Goal: Information Seeking & Learning: Learn about a topic

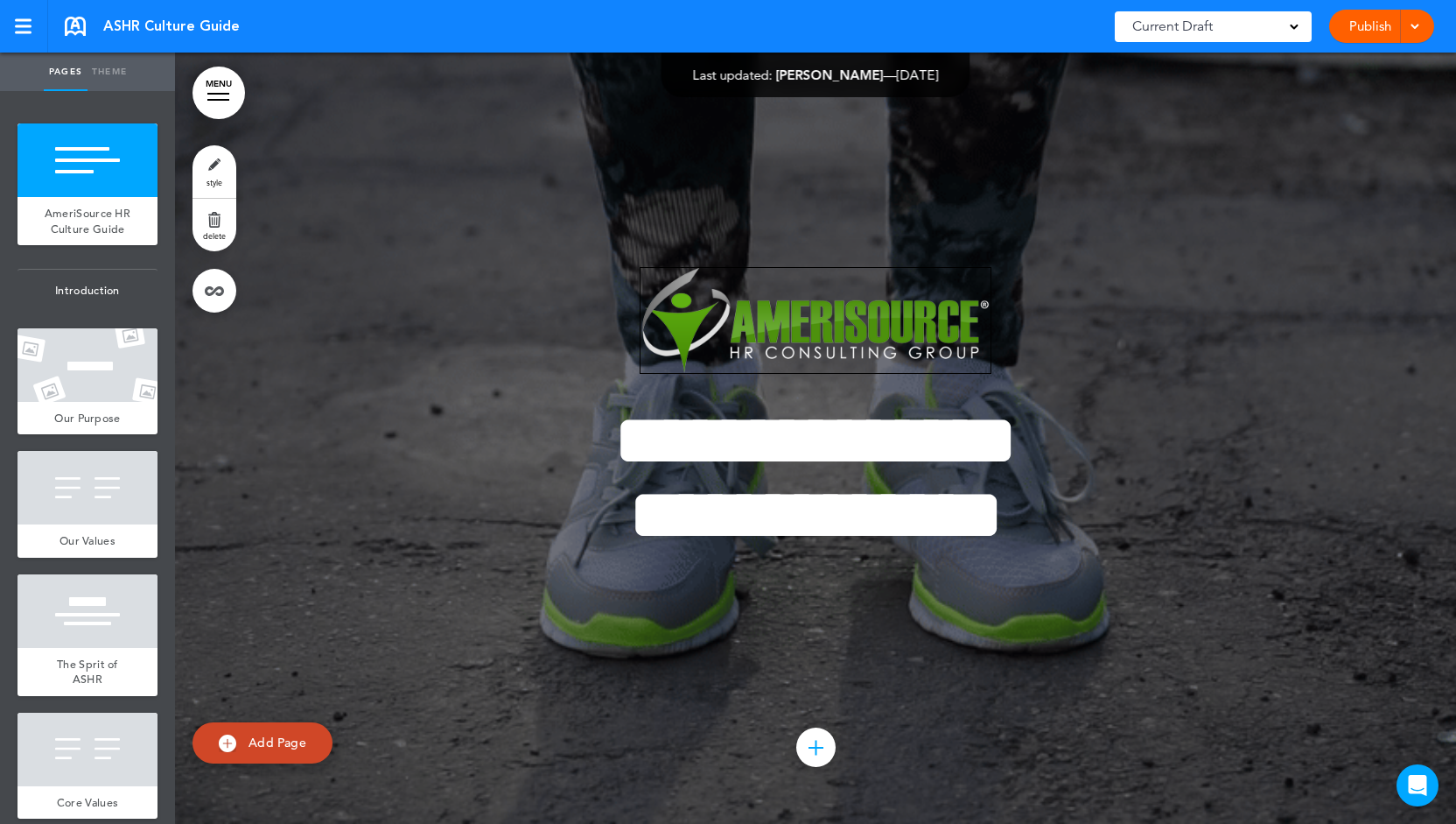
click at [98, 451] on div at bounding box center [88, 488] width 140 height 73
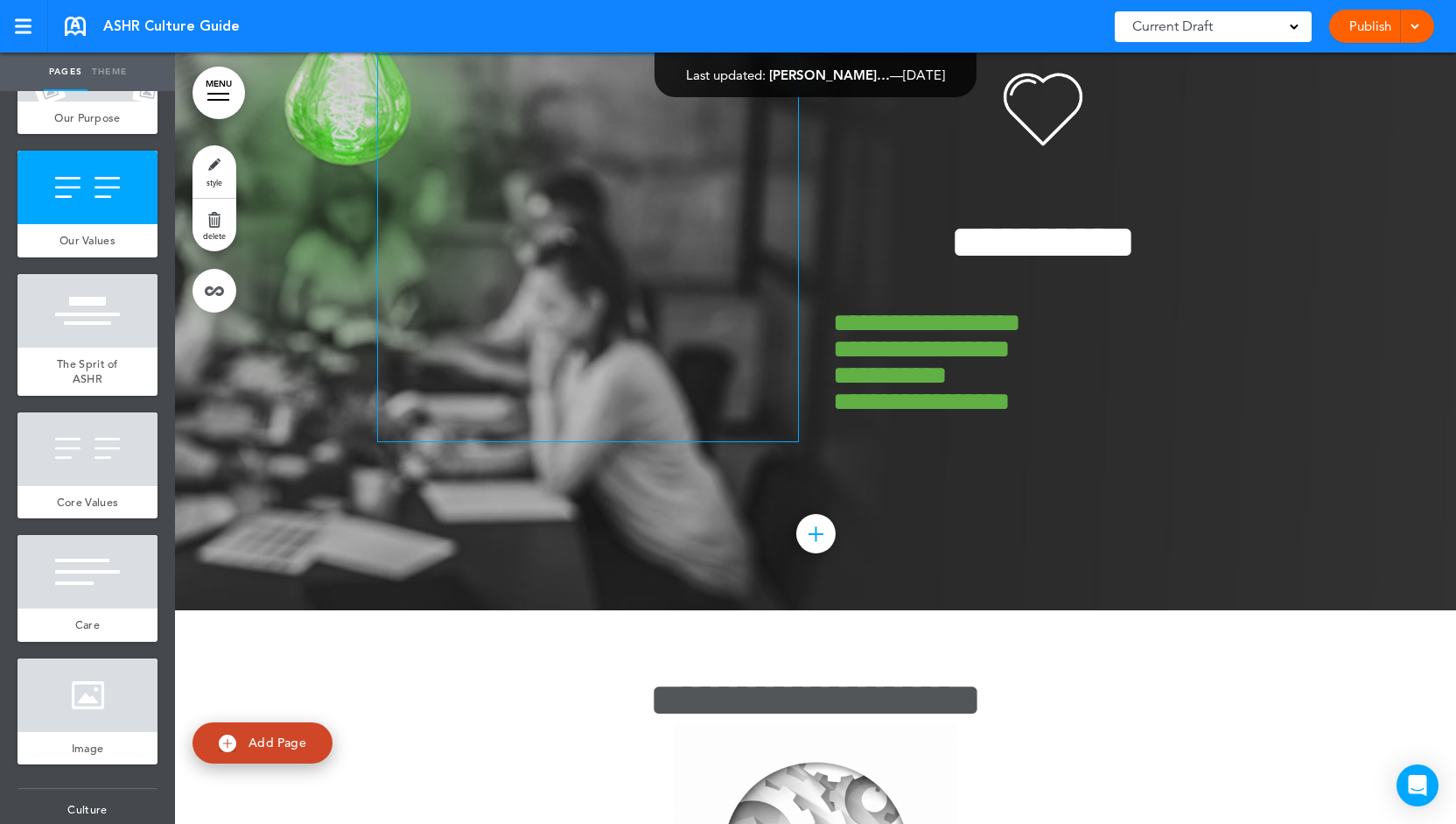
scroll to position [2266, 0]
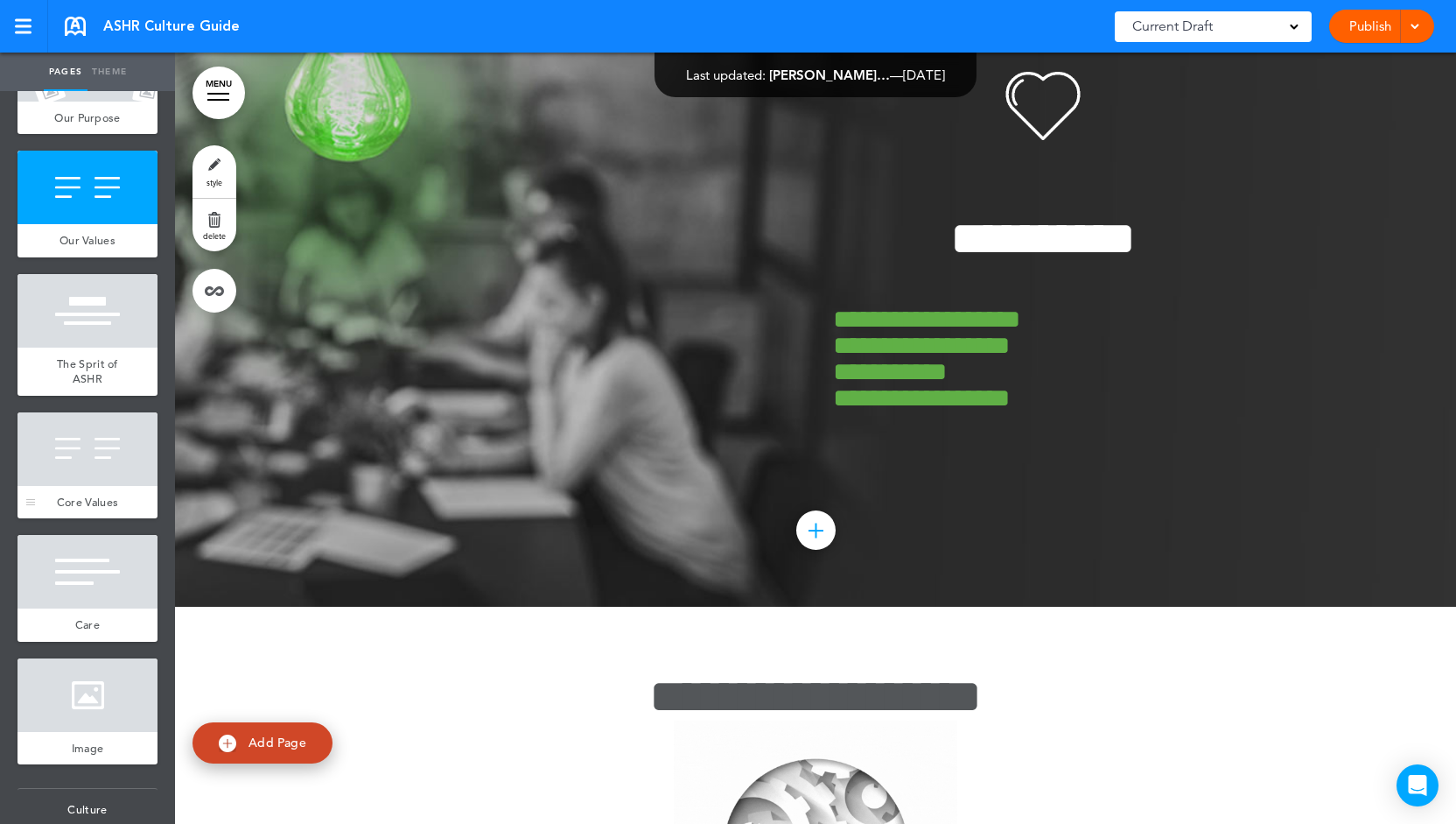
click at [75, 473] on div at bounding box center [88, 449] width 140 height 73
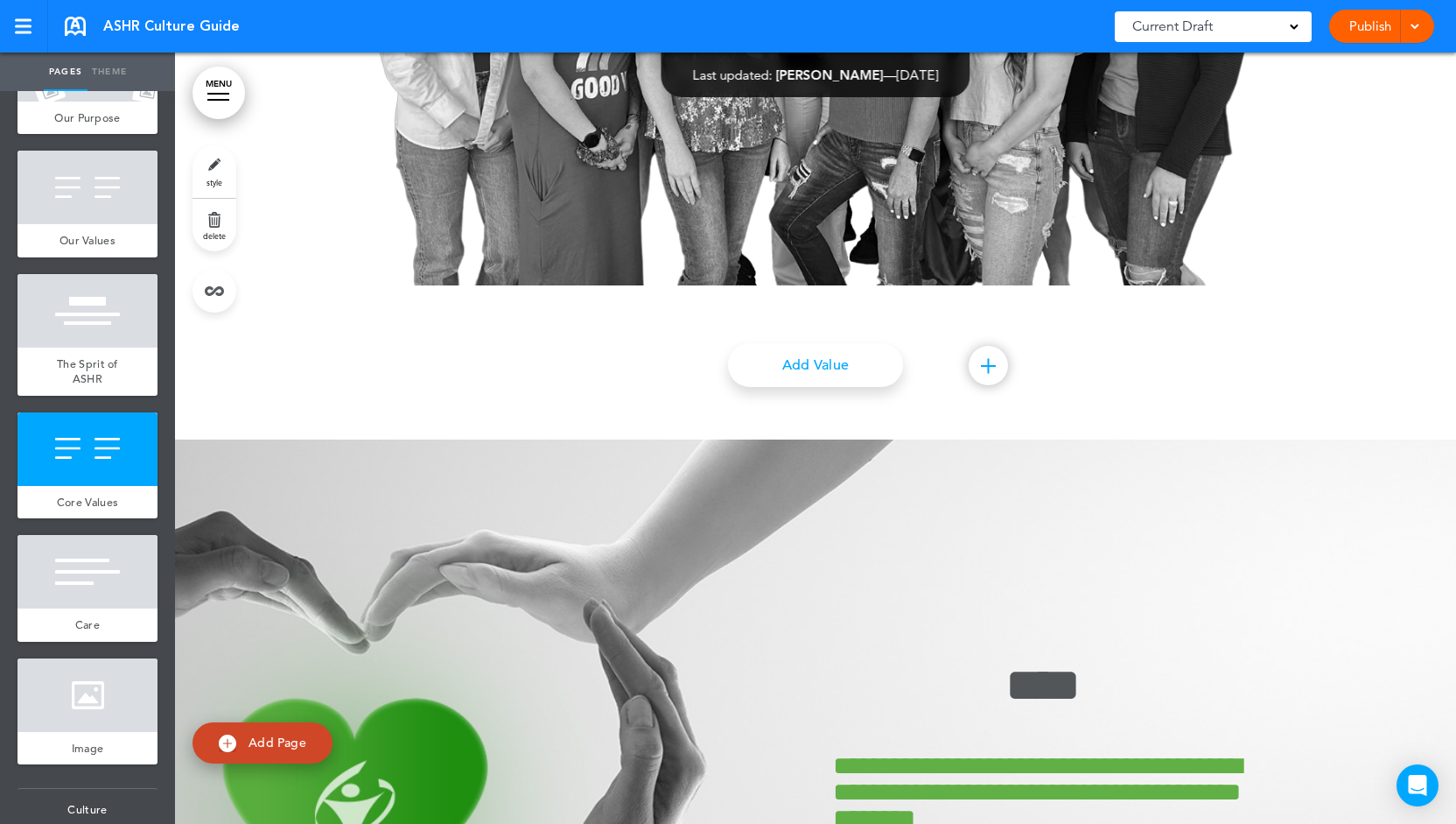
scroll to position [5577, 0]
click at [101, 248] on span "Our Values" at bounding box center [88, 240] width 56 height 15
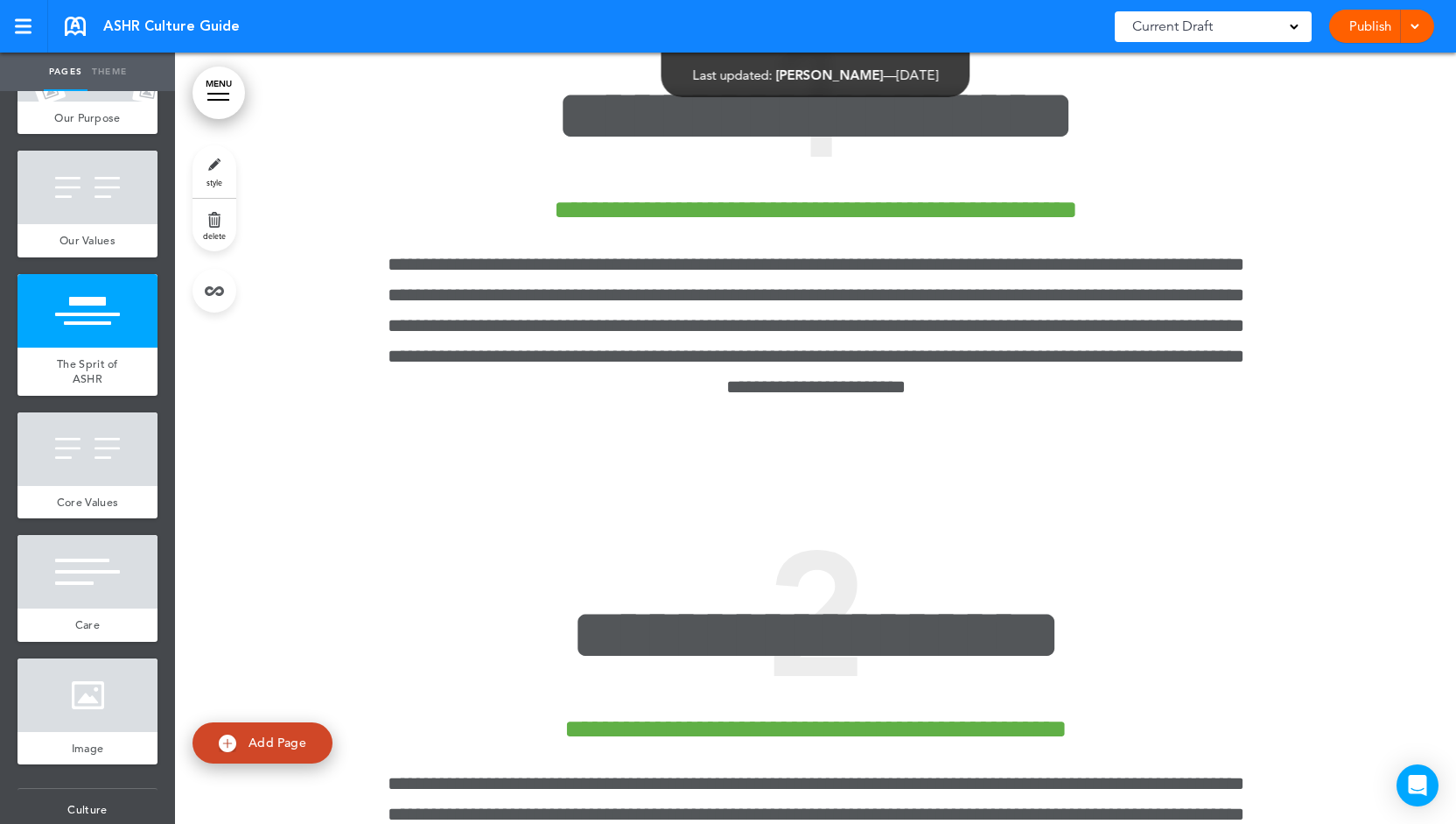
scroll to position [3624, 0]
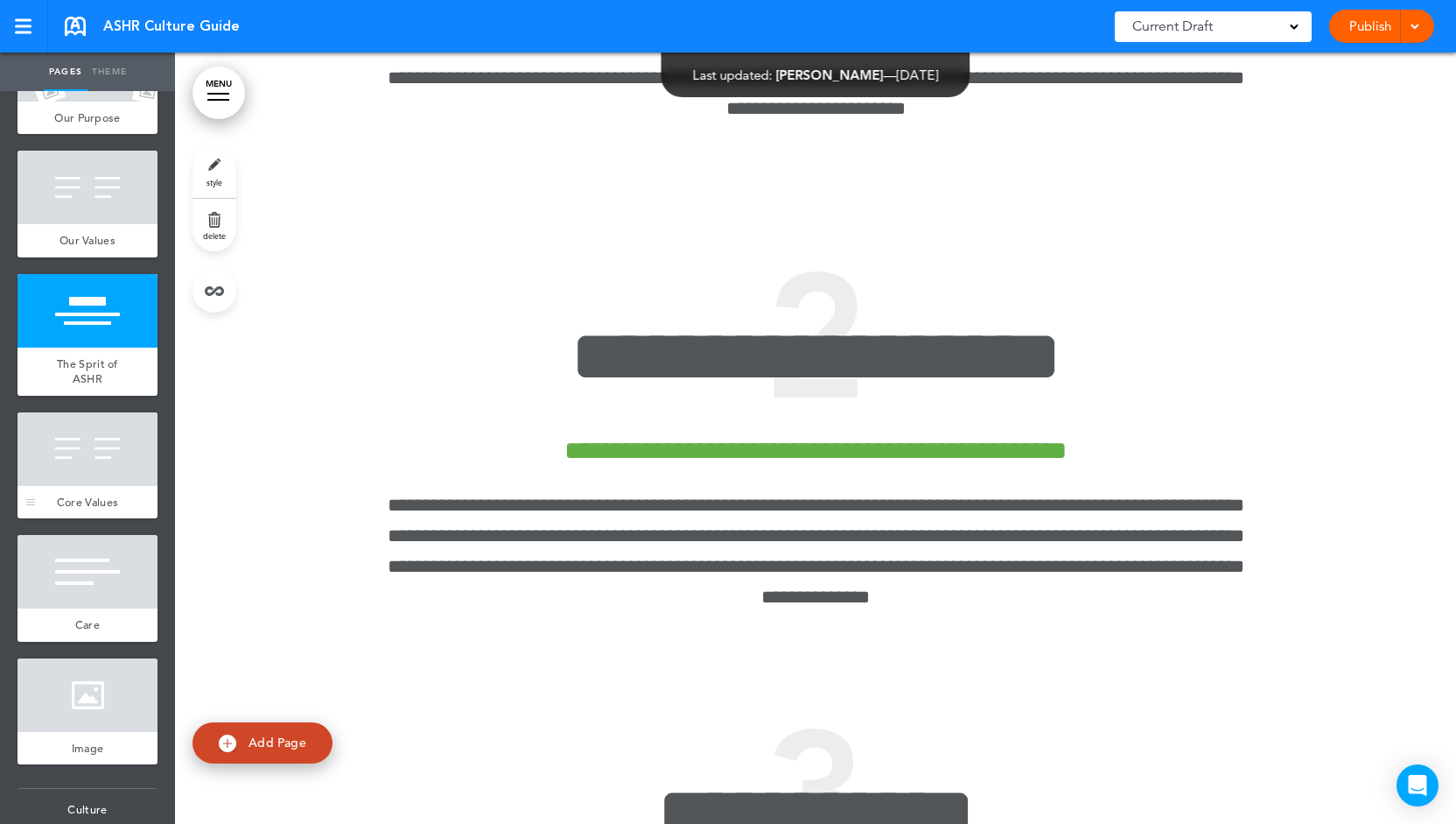
click at [75, 486] on div at bounding box center [88, 449] width 140 height 73
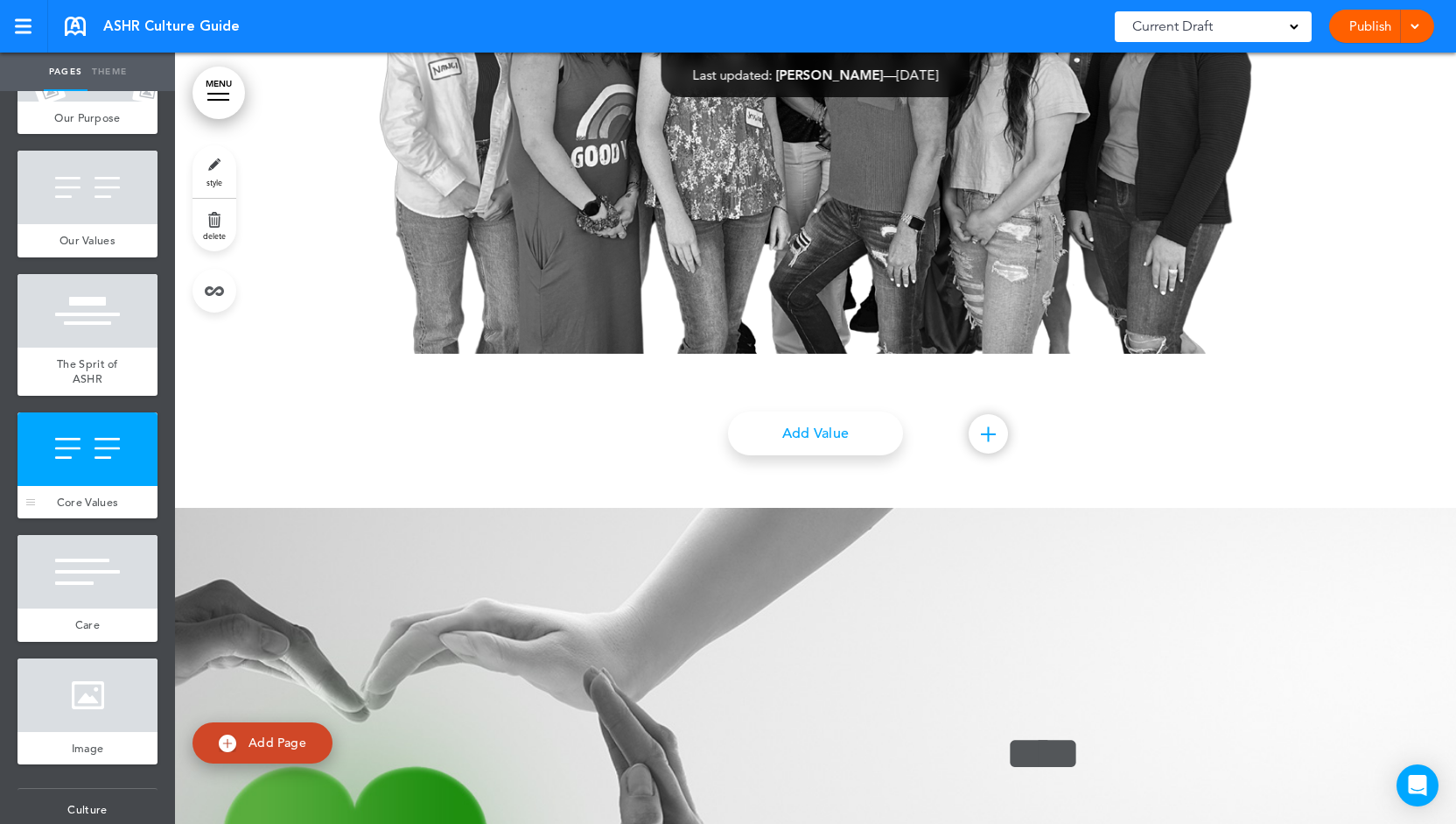
scroll to position [5521, 0]
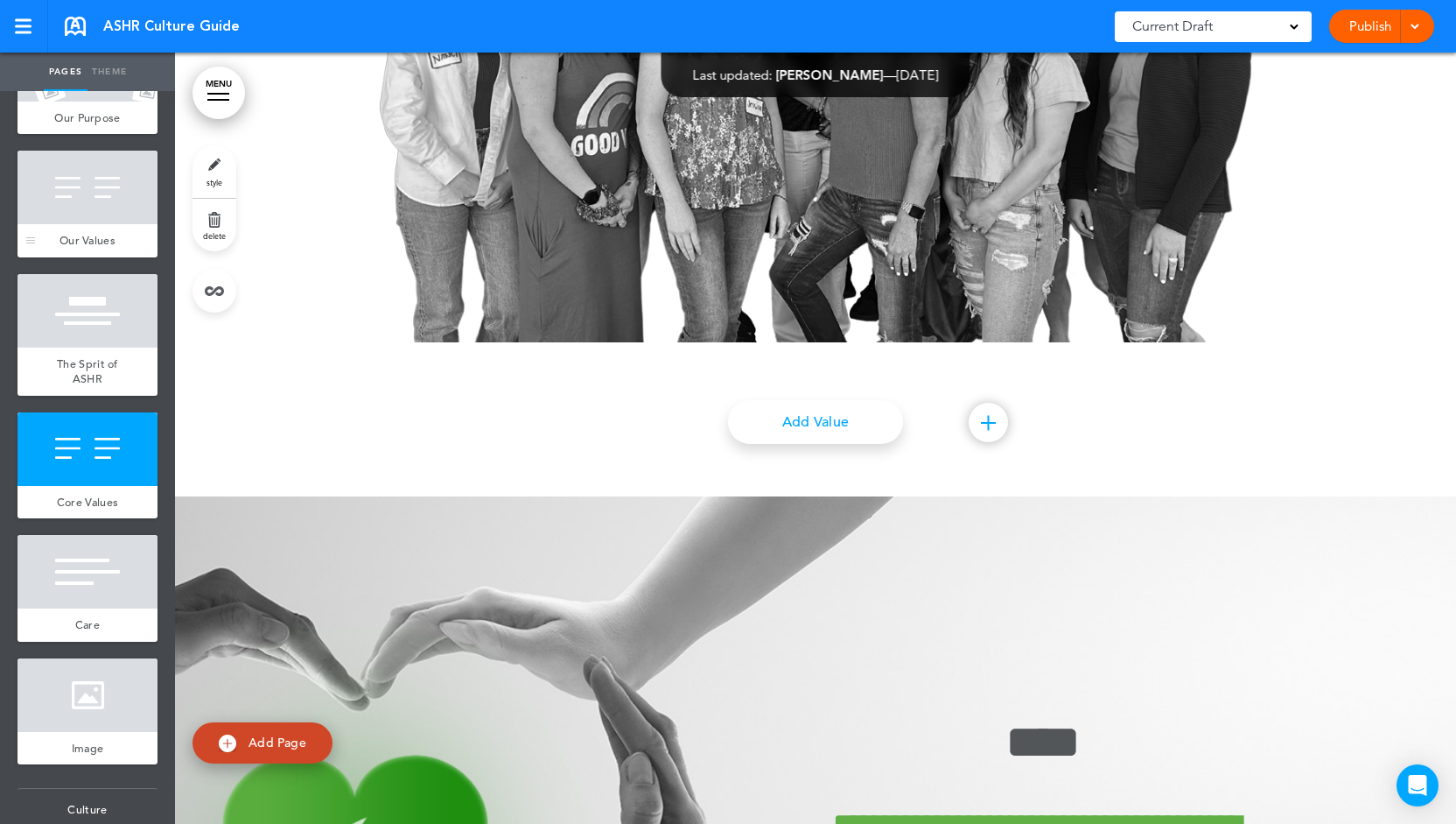
click at [79, 241] on div "Our Values" at bounding box center [88, 241] width 140 height 33
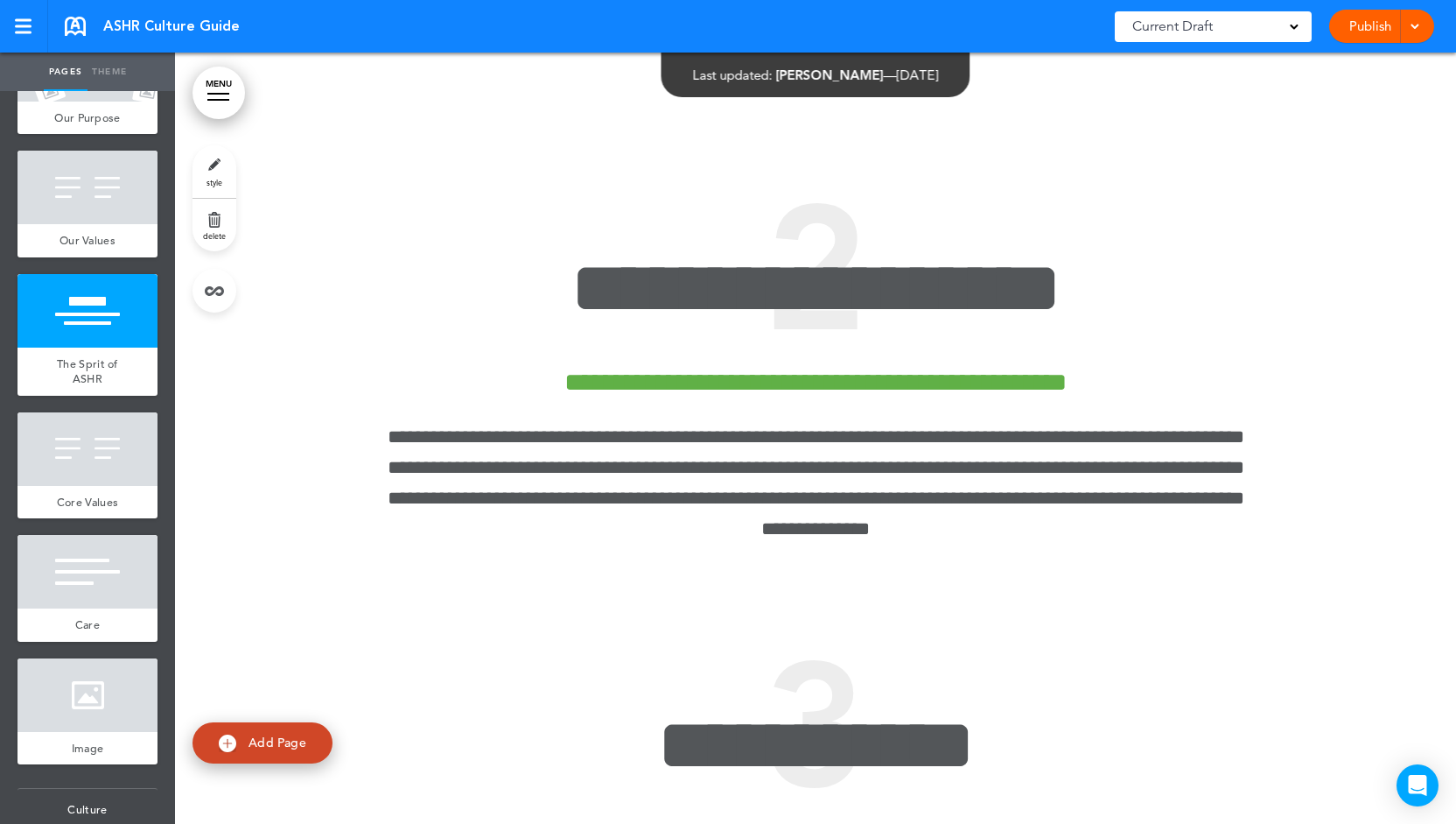
scroll to position [3694, 0]
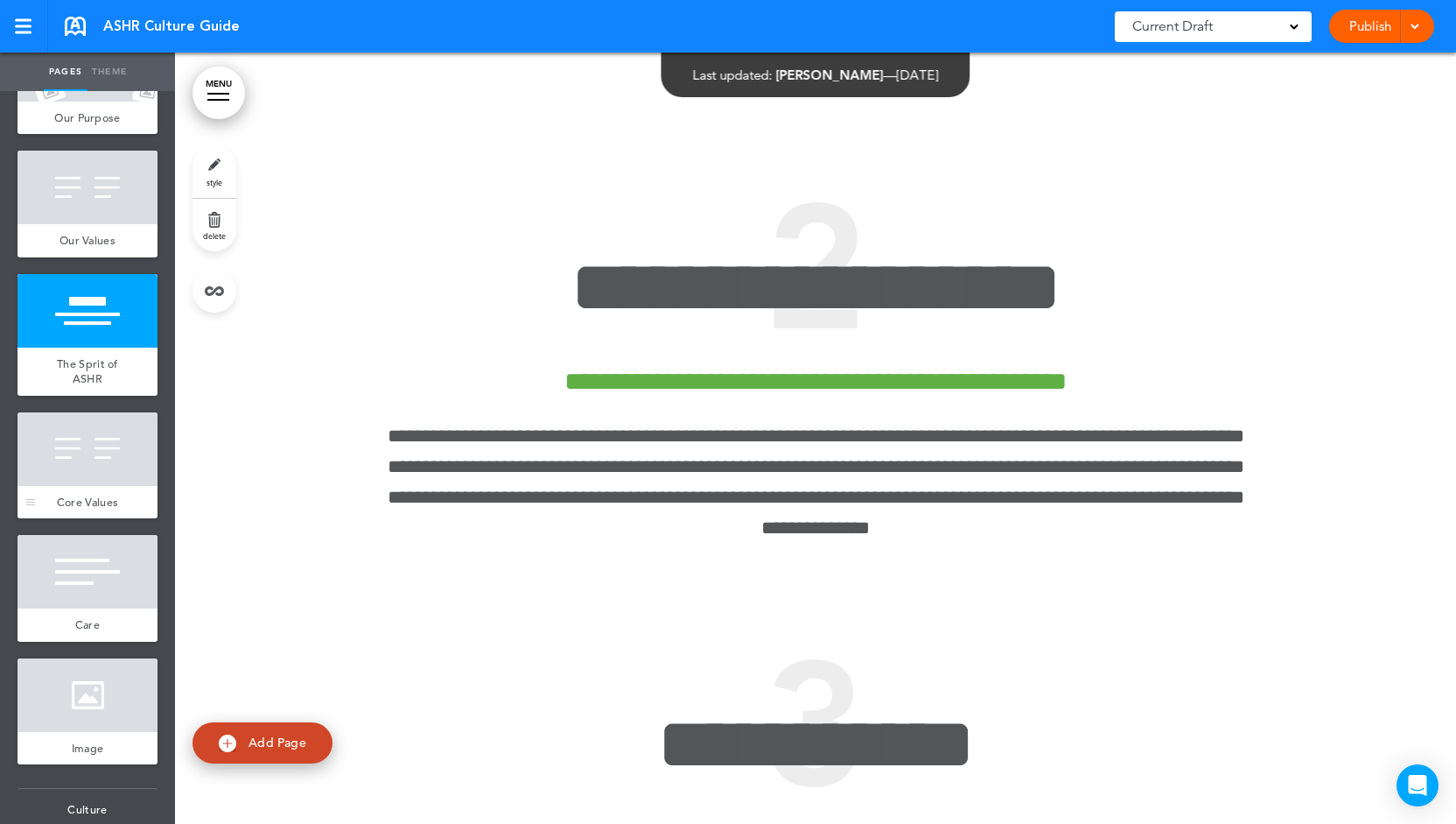
click at [103, 466] on div at bounding box center [88, 449] width 140 height 73
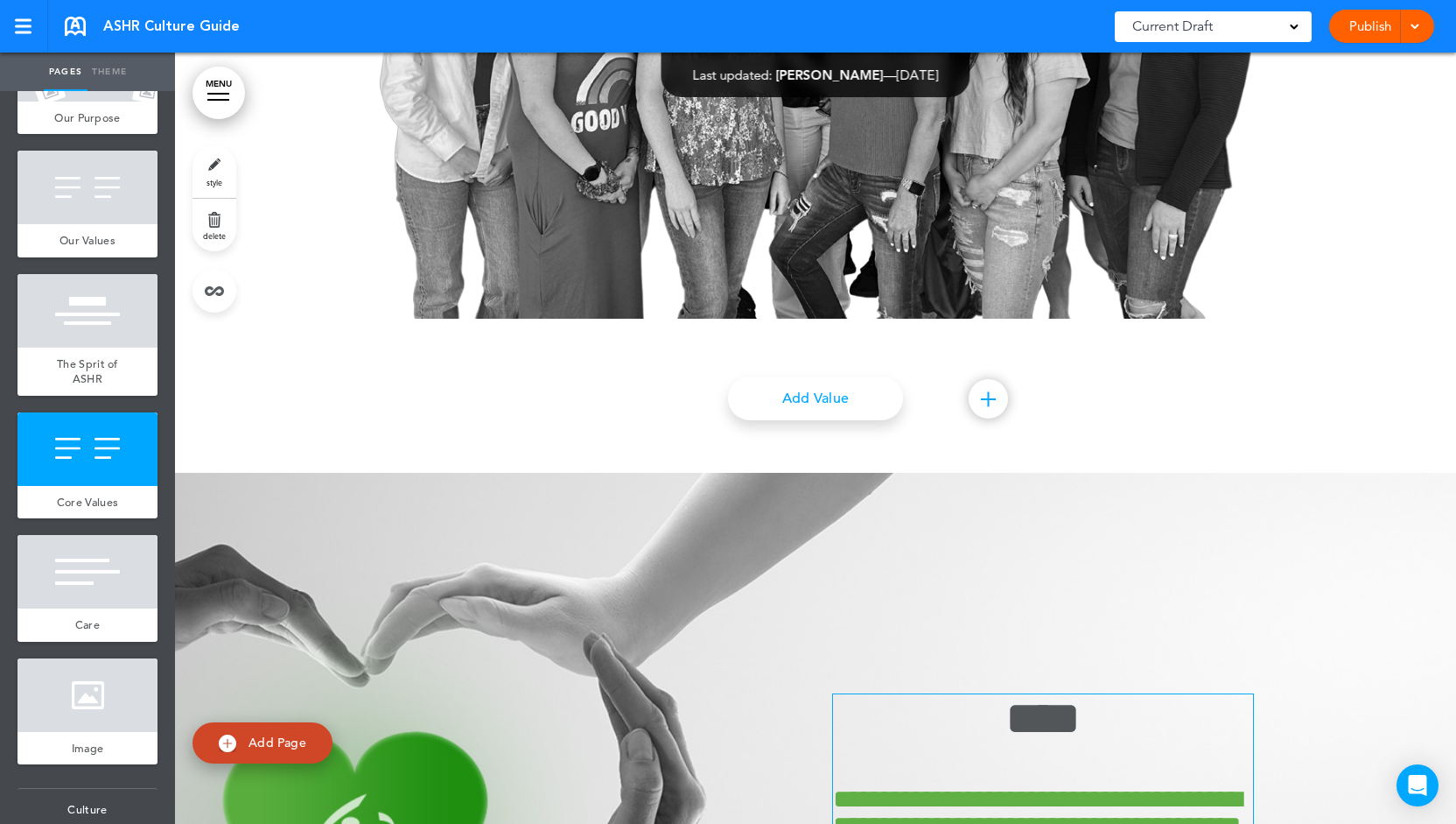
scroll to position [5559, 0]
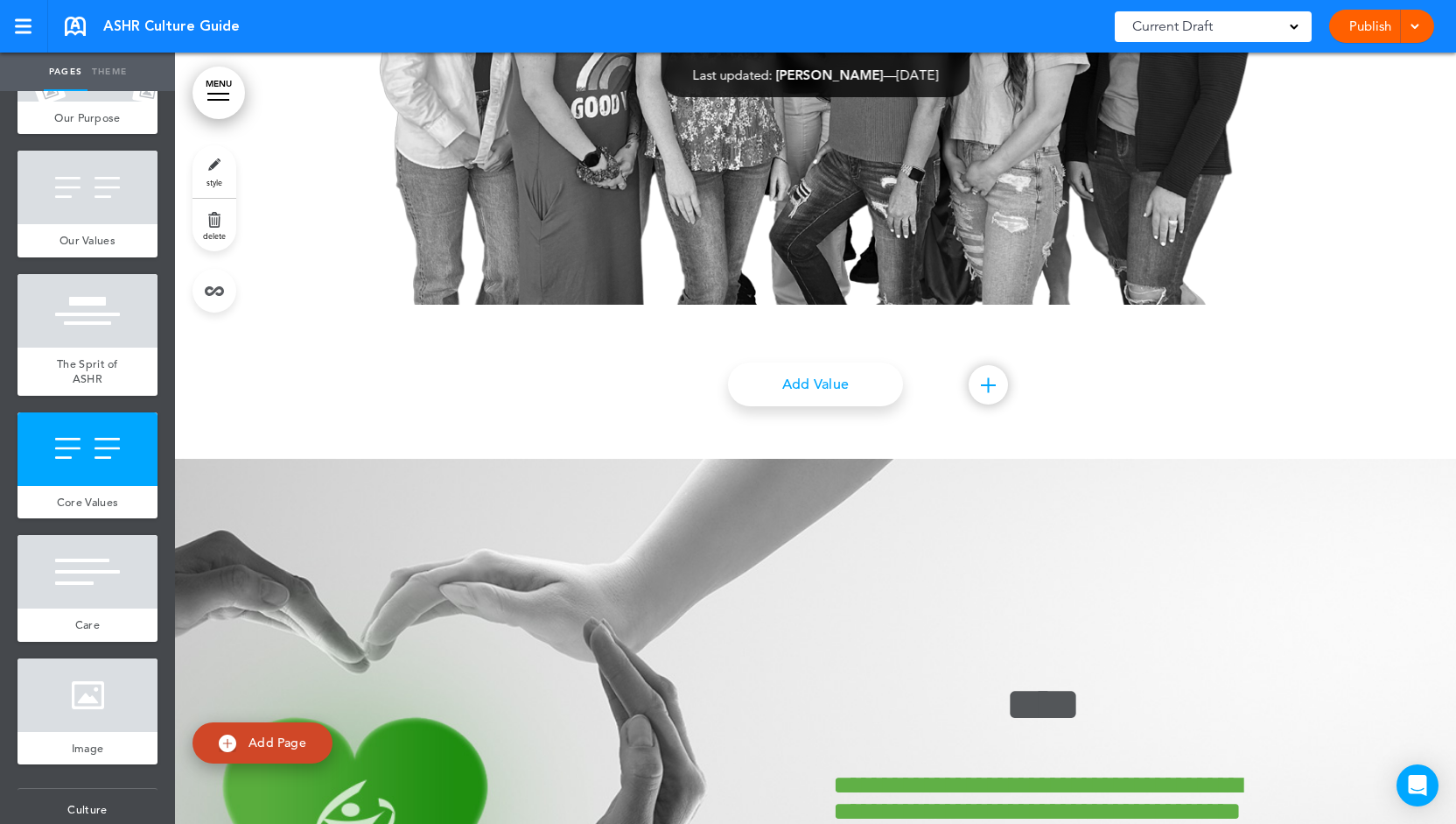
click at [219, 102] on link "MENU" at bounding box center [218, 92] width 53 height 53
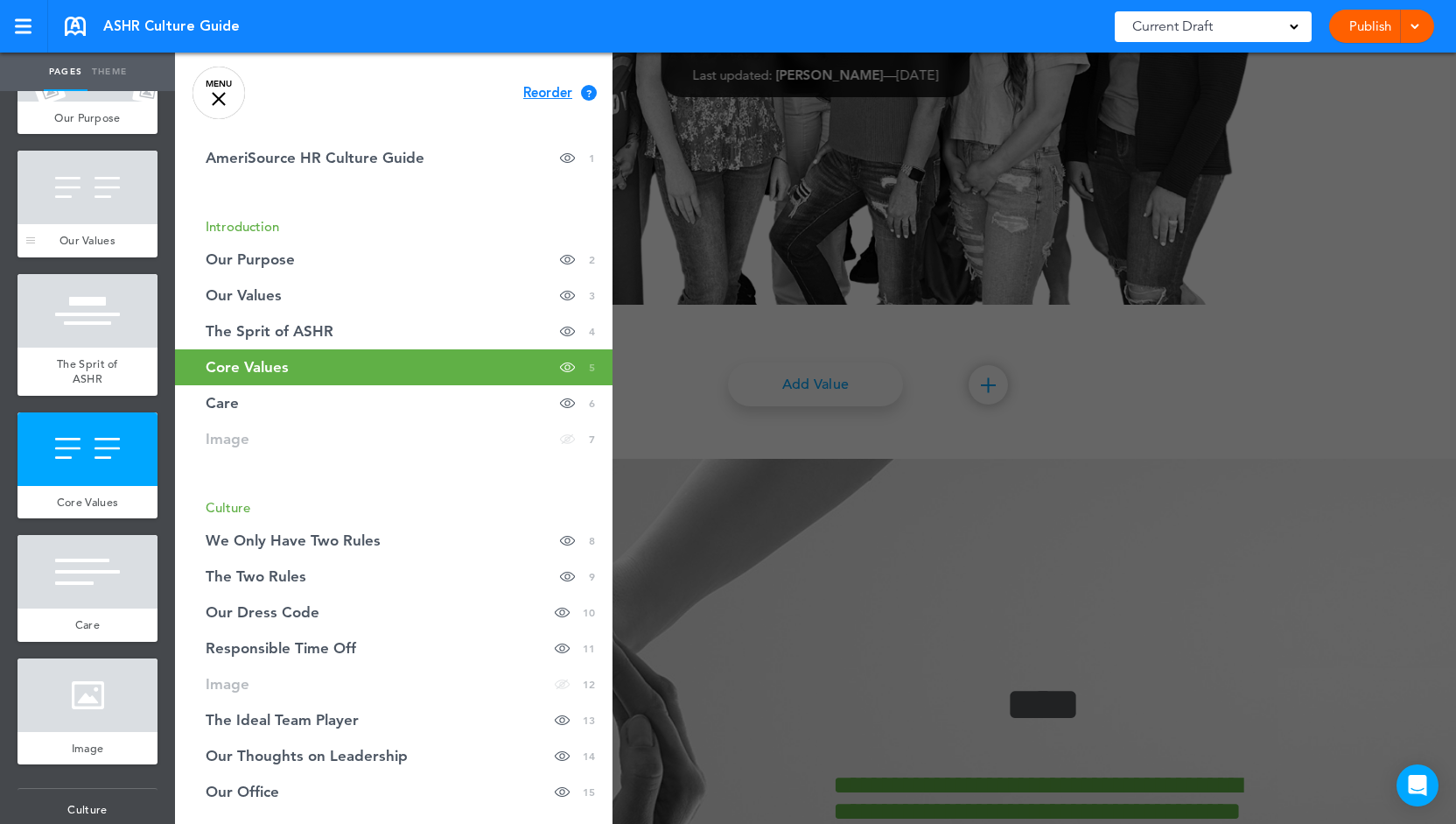
click at [92, 225] on div at bounding box center [88, 187] width 140 height 73
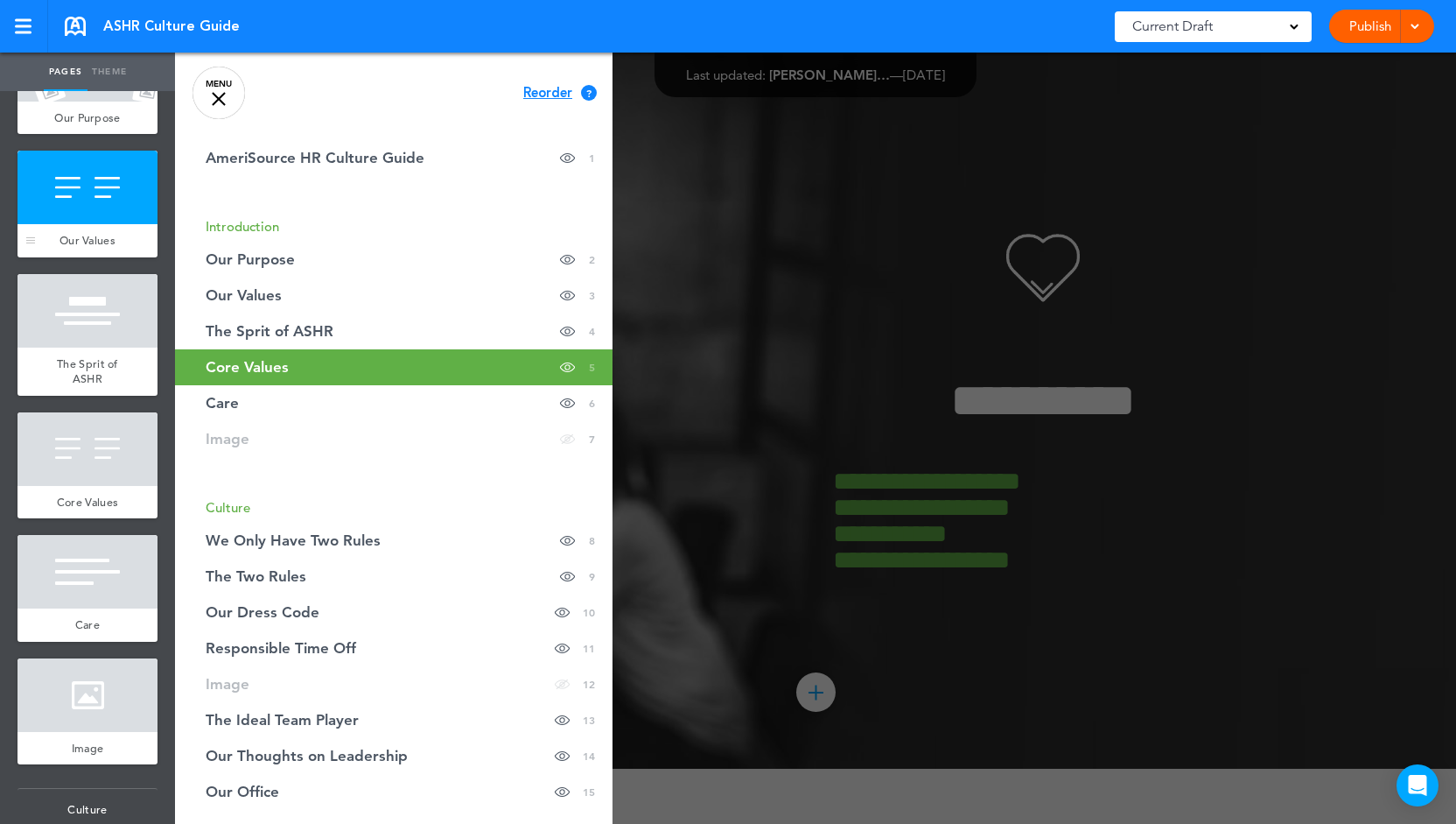
scroll to position [2078, 0]
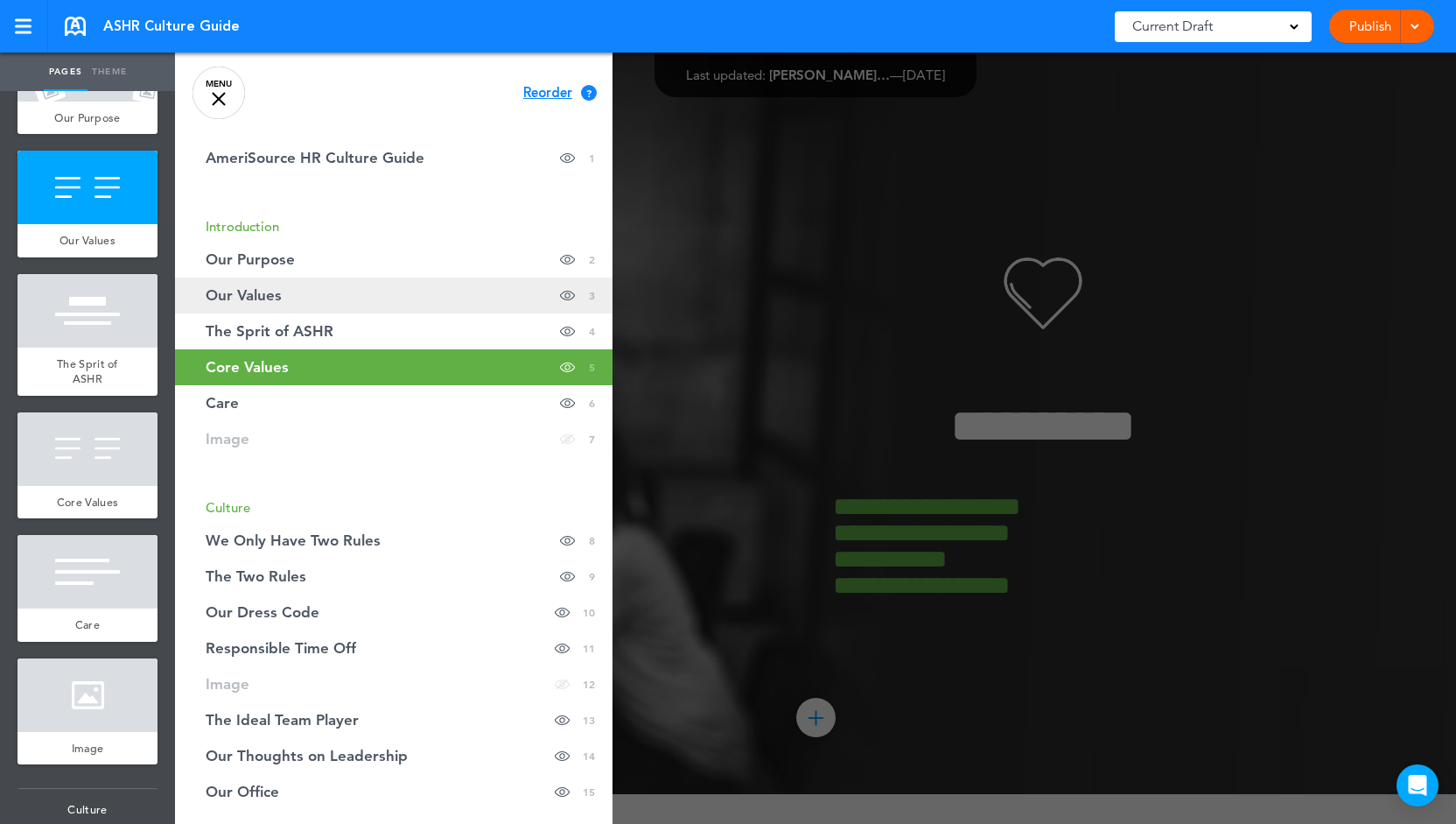
click at [345, 295] on link "Our Values Hide page in table of contents 3" at bounding box center [394, 295] width 437 height 36
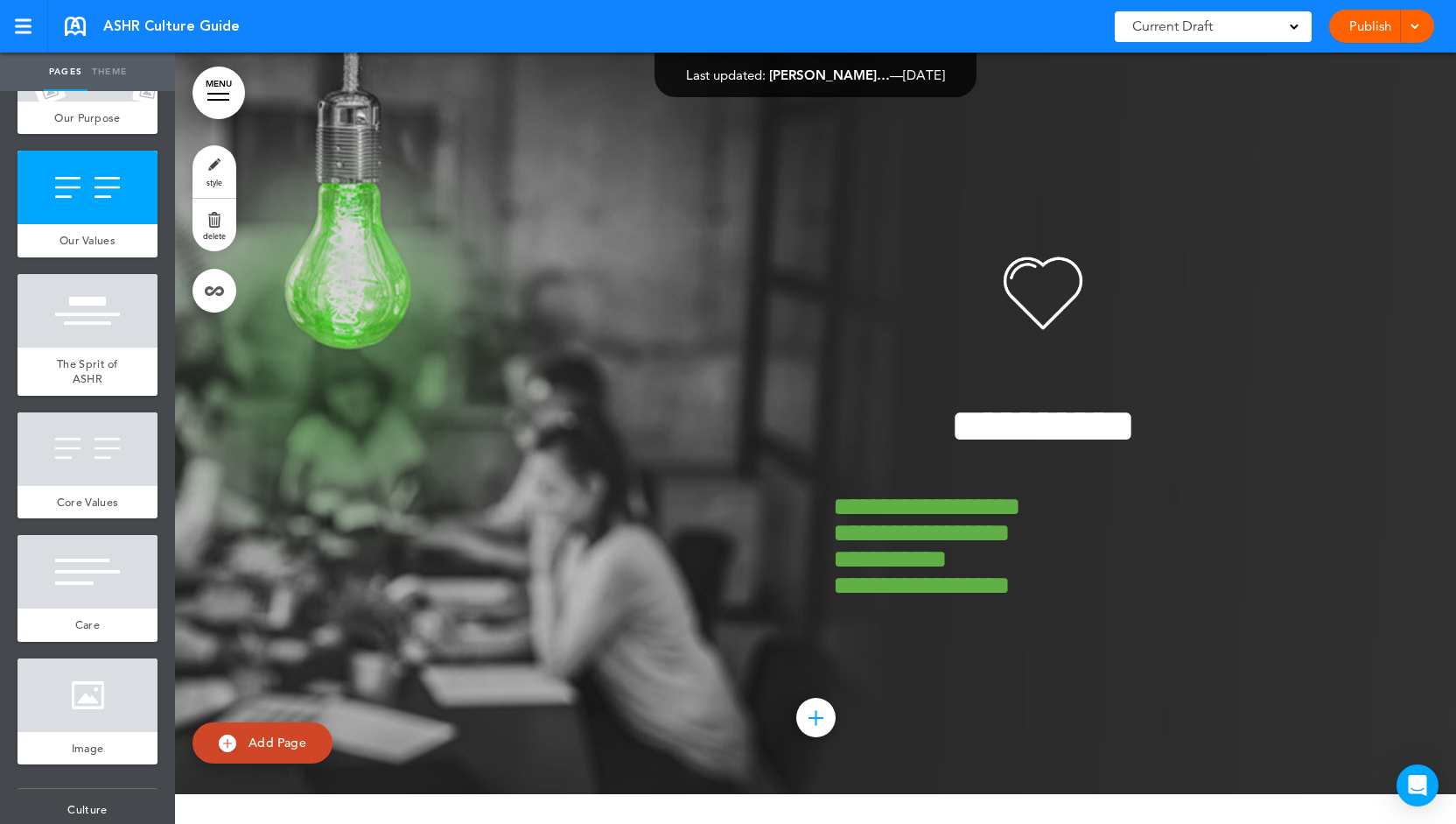
click at [227, 85] on link "MENU" at bounding box center [218, 92] width 53 height 53
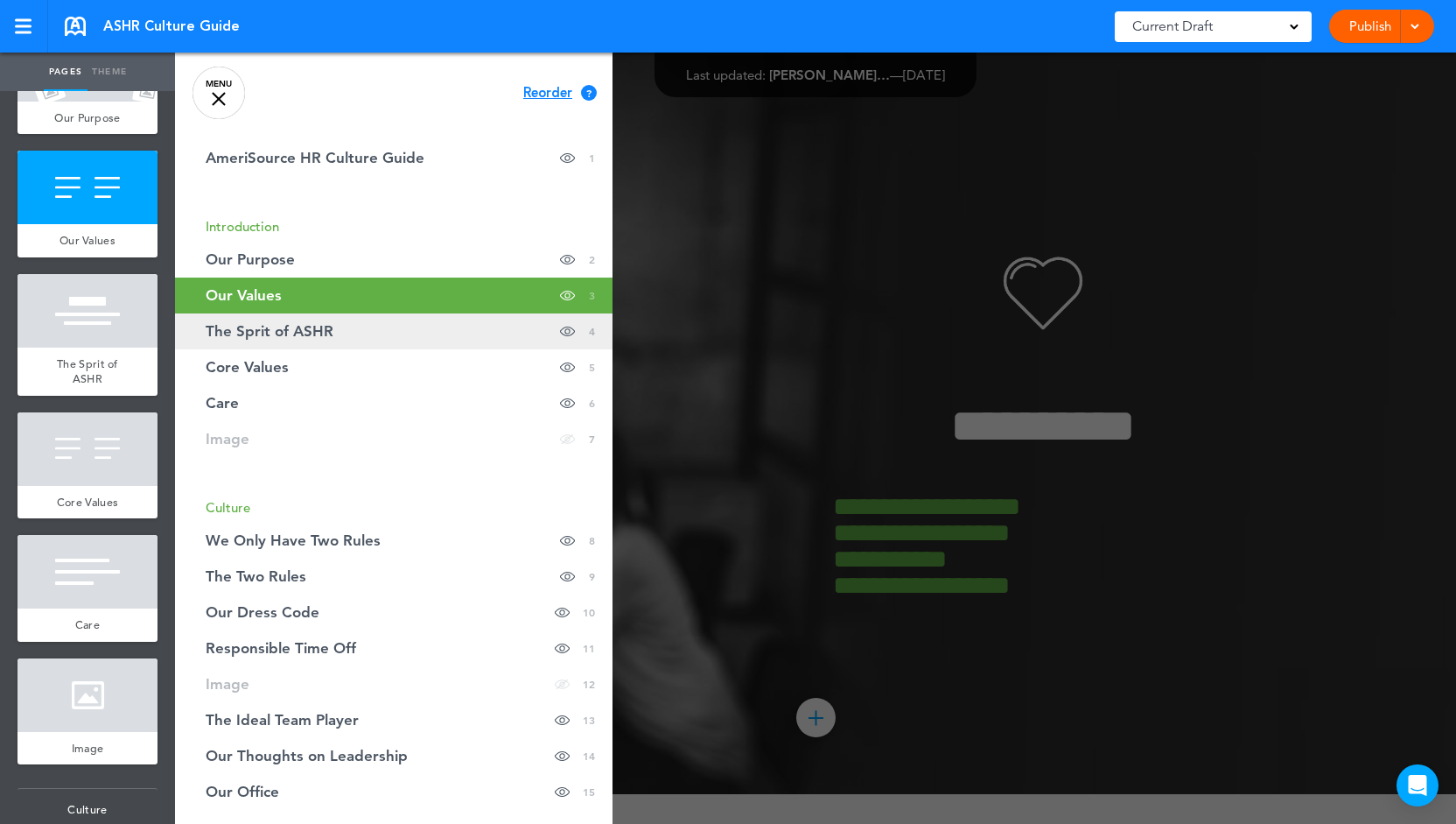
click at [275, 330] on span "The Sprit of ASHR" at bounding box center [269, 331] width 128 height 15
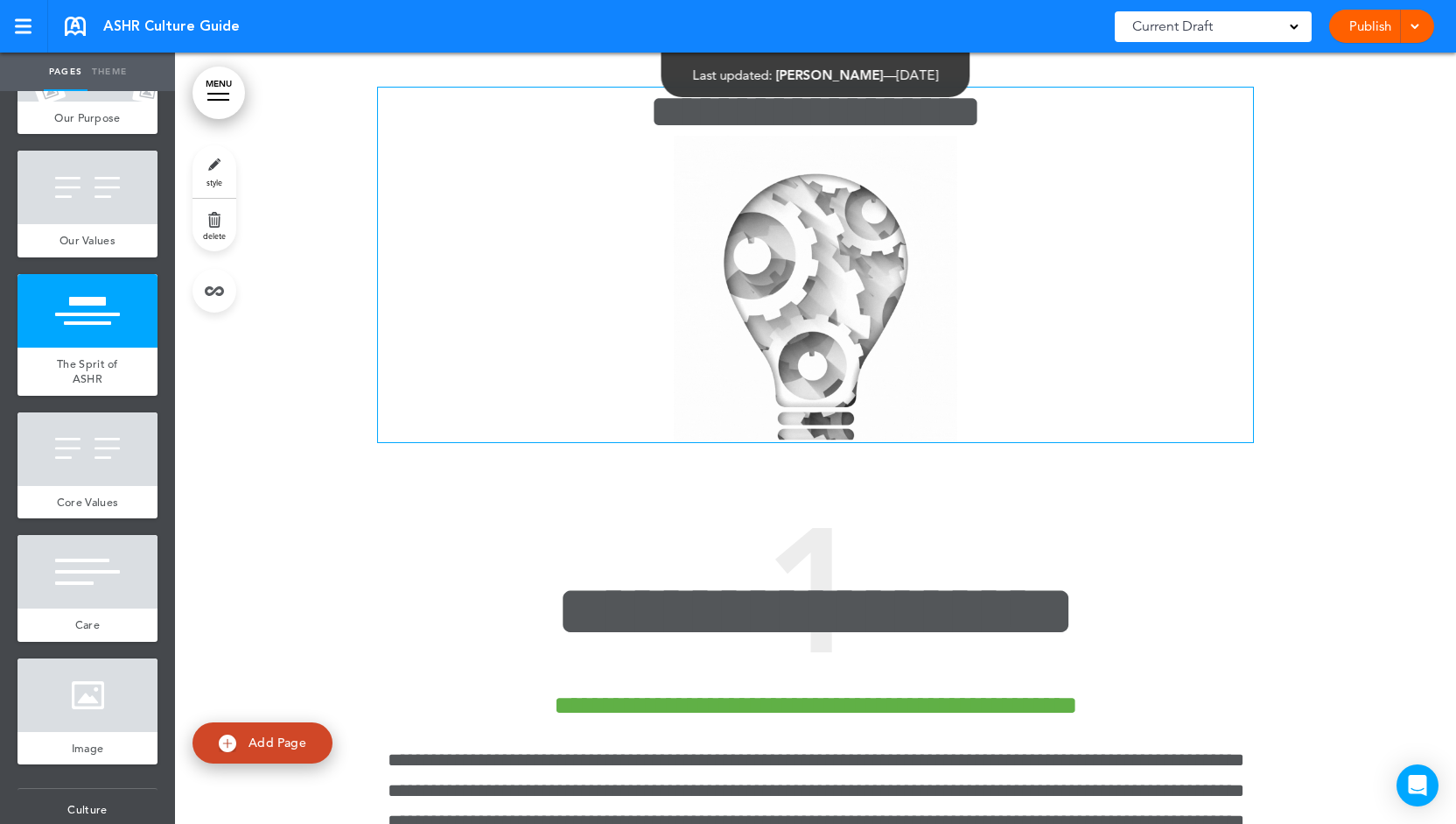
scroll to position [2810, 0]
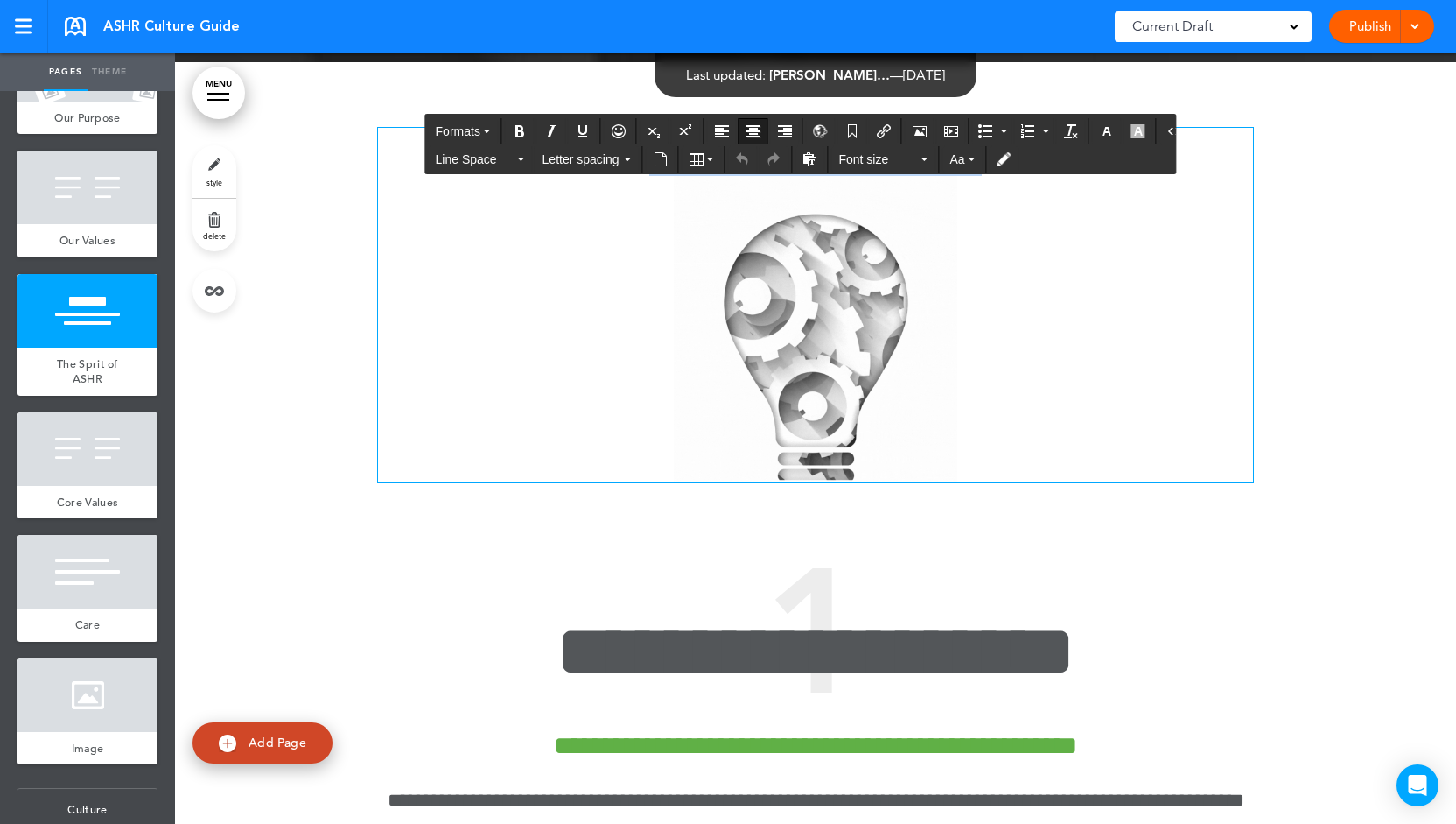
drag, startPoint x: 983, startPoint y: 177, endPoint x: 660, endPoint y: 184, distance: 323.1
click at [660, 184] on h1 "**********" at bounding box center [816, 305] width 876 height 354
copy h1 "**********"
